Goal: Transaction & Acquisition: Purchase product/service

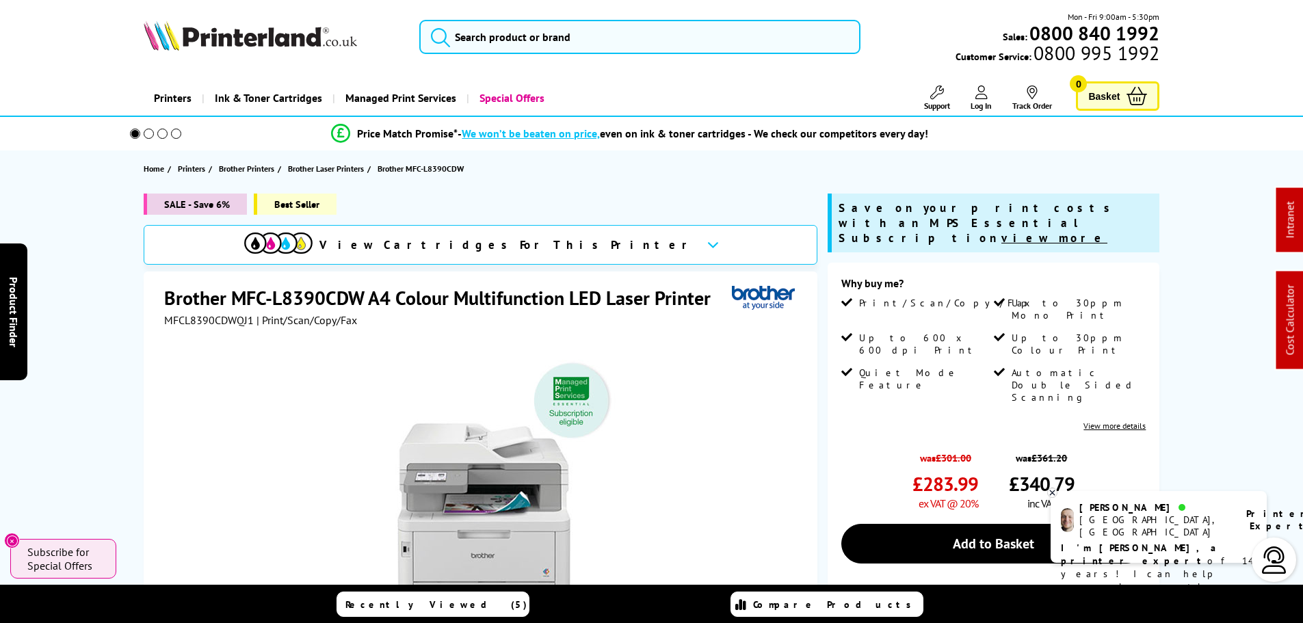
click at [194, 321] on span "MFCL8390CDWQJ1" at bounding box center [209, 320] width 90 height 14
copy span "MFCL8390CDWQJ1"
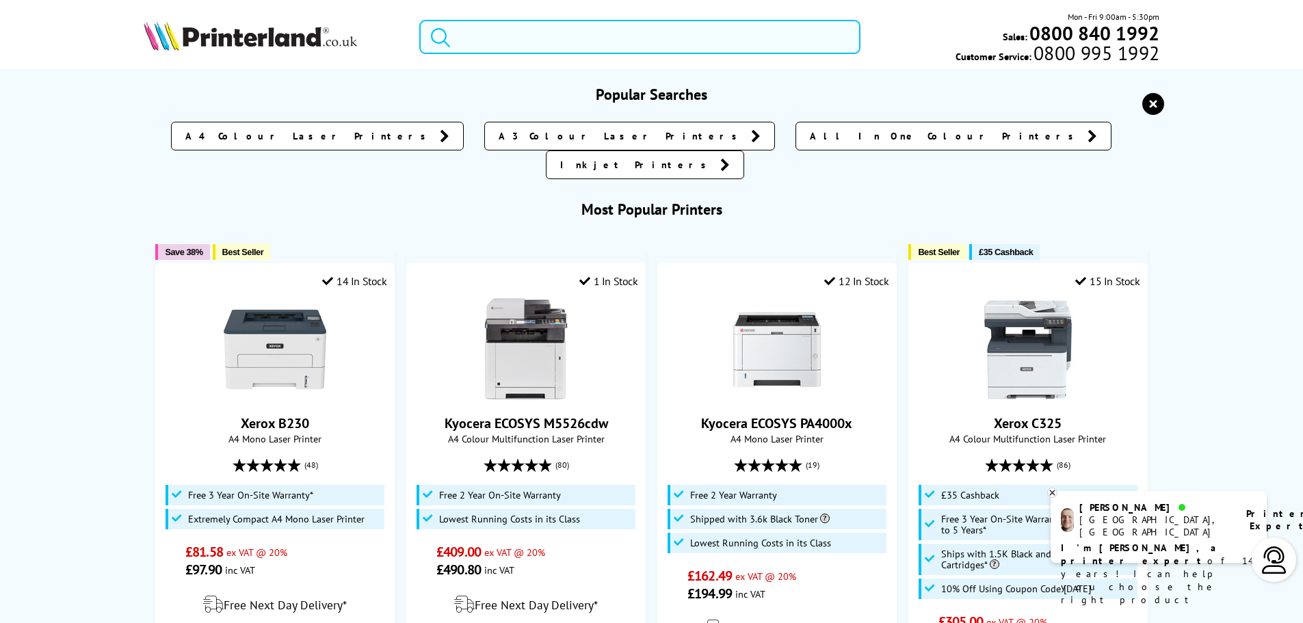
click at [638, 30] on input "search" at bounding box center [639, 37] width 441 height 34
paste input "C325"
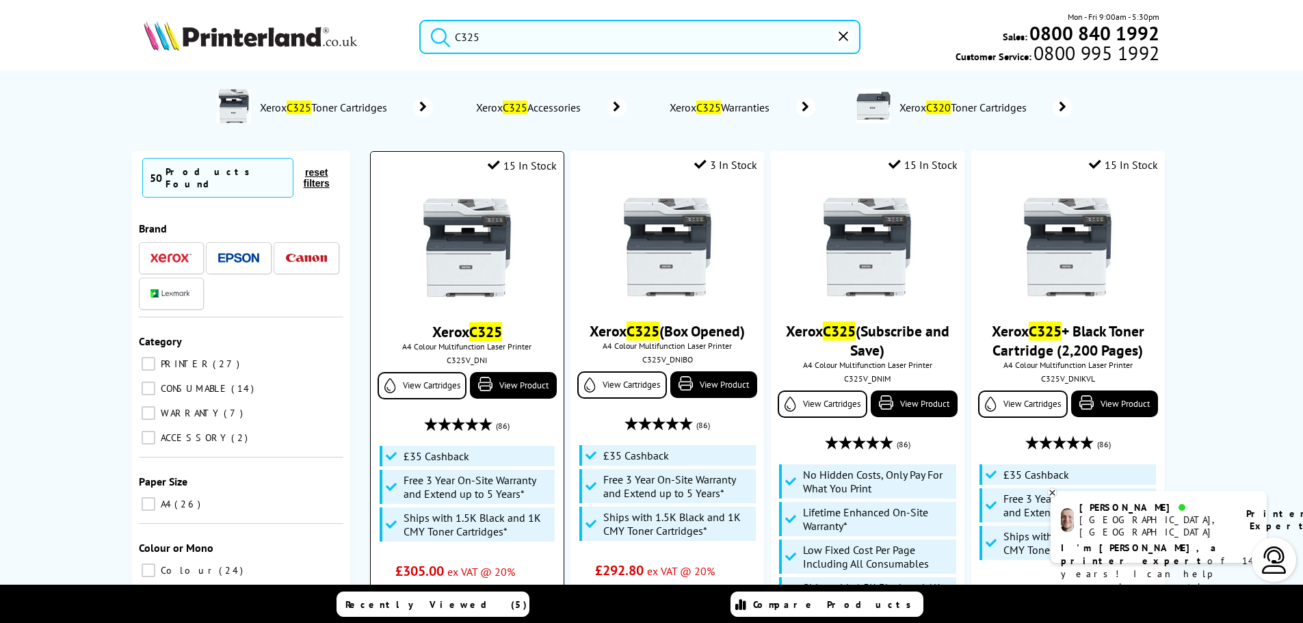
type input "C325"
click at [460, 358] on div "C325V_DNI" at bounding box center [467, 360] width 172 height 10
copy div "C325V_DNI"
click at [458, 360] on div "C325V_DNI" at bounding box center [467, 360] width 172 height 10
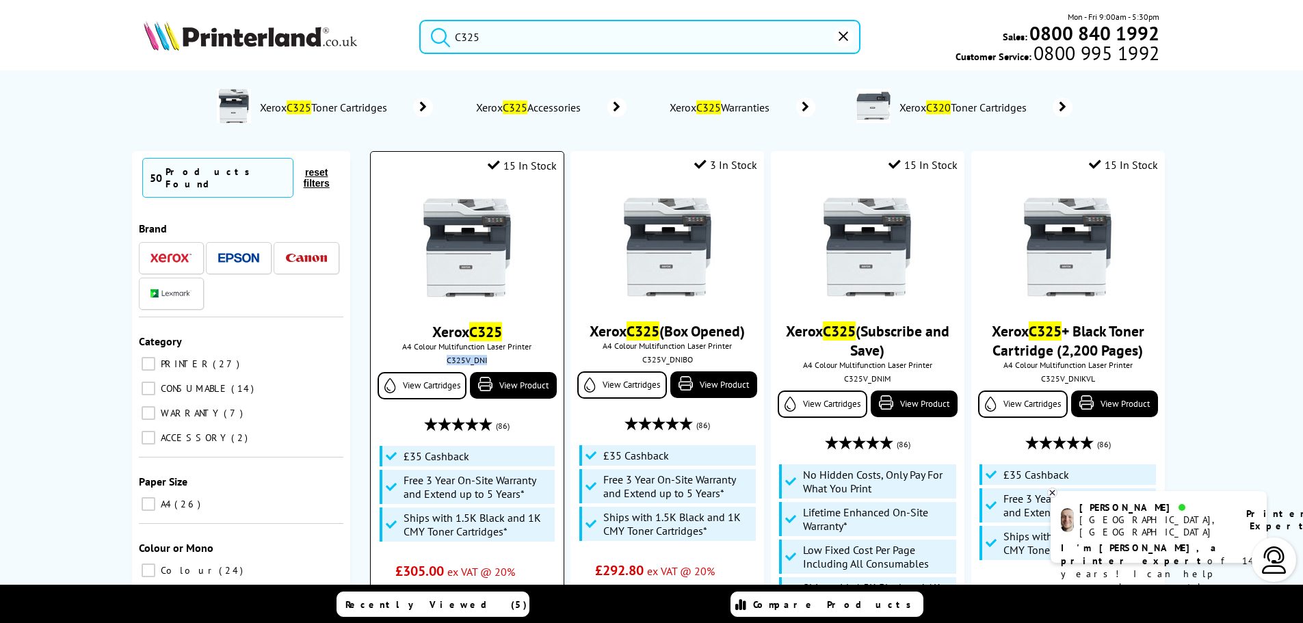
click at [458, 360] on div "C325V_DNI" at bounding box center [467, 360] width 172 height 10
